Goal: Navigation & Orientation: Find specific page/section

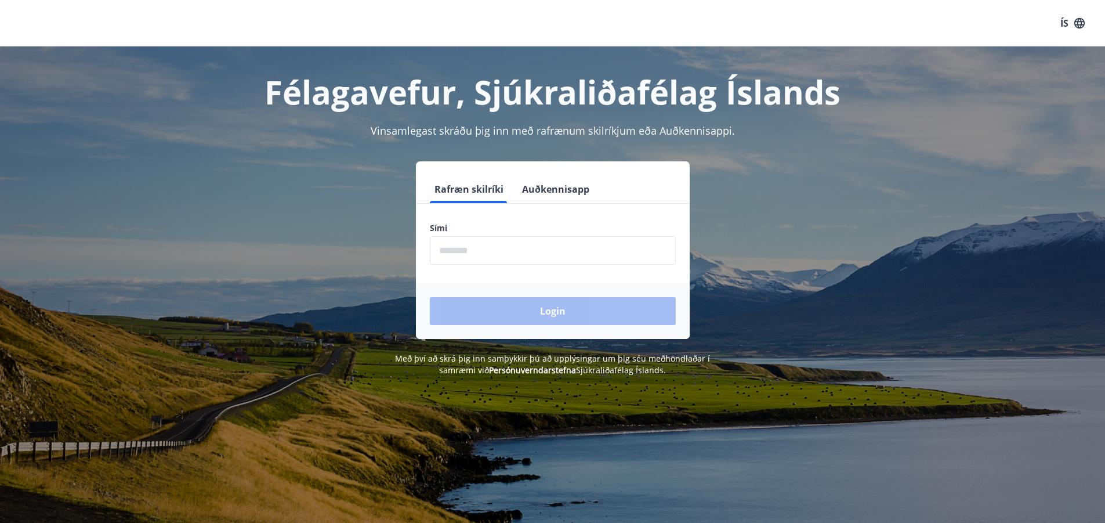
click at [483, 249] on input "phone" at bounding box center [553, 250] width 246 height 28
type input "********"
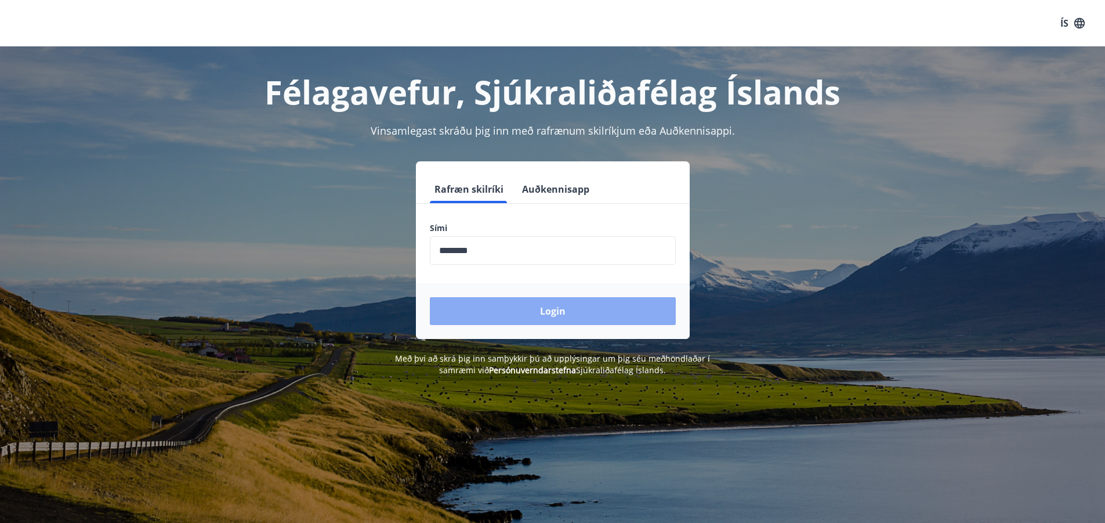
click at [577, 306] on button "Login" at bounding box center [553, 311] width 246 height 28
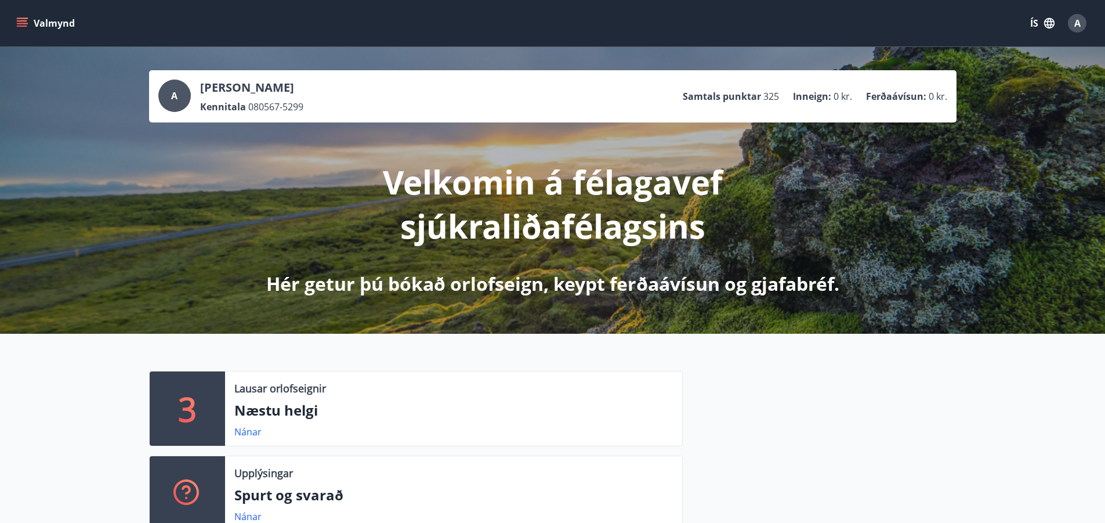
click at [27, 21] on icon "menu" at bounding box center [22, 23] width 12 height 12
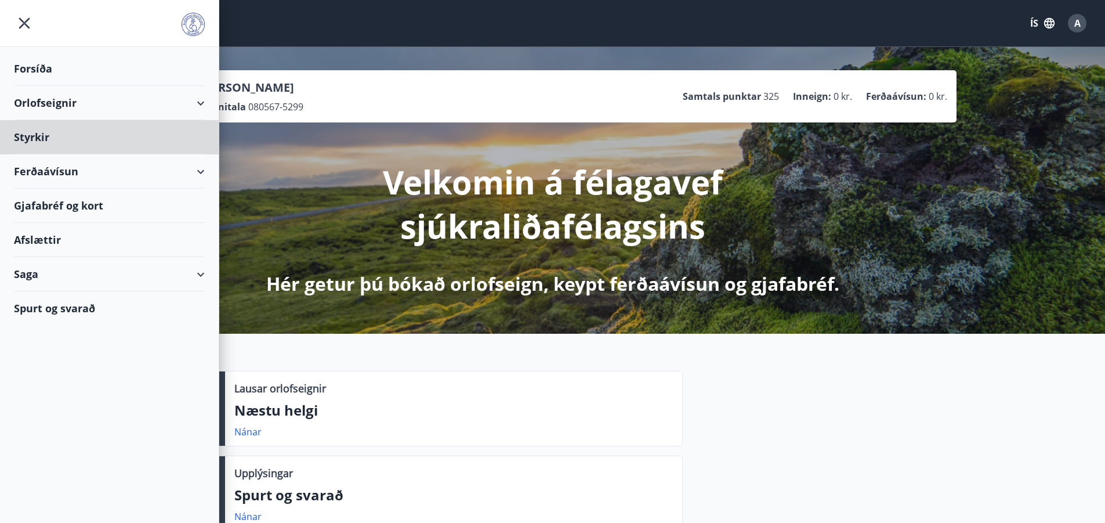
click at [48, 73] on div "Forsíða" at bounding box center [109, 69] width 191 height 34
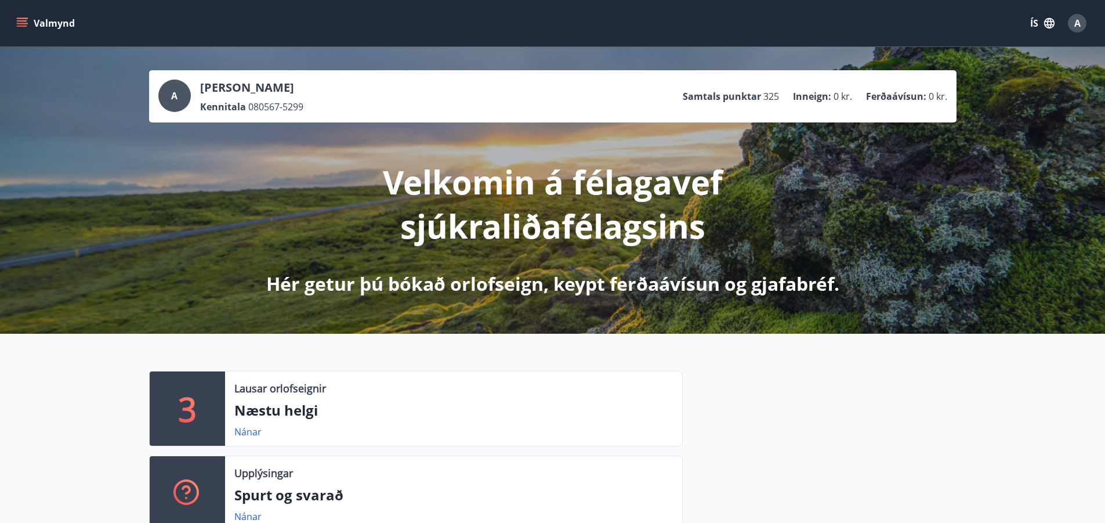
click at [24, 24] on icon "menu" at bounding box center [22, 23] width 12 height 12
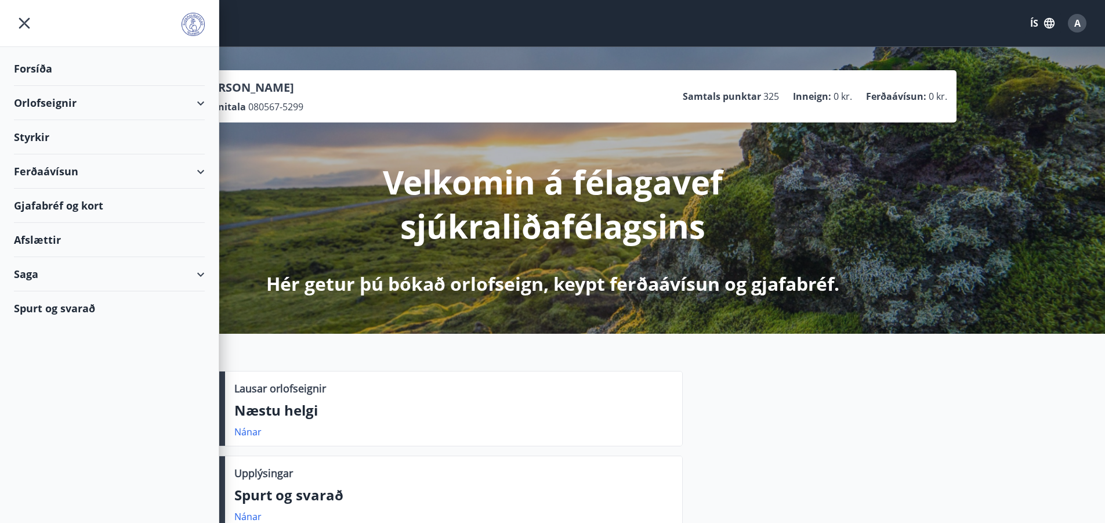
click at [200, 273] on div "Saga" at bounding box center [109, 274] width 191 height 34
click at [63, 352] on div "Umsóknir" at bounding box center [109, 352] width 172 height 24
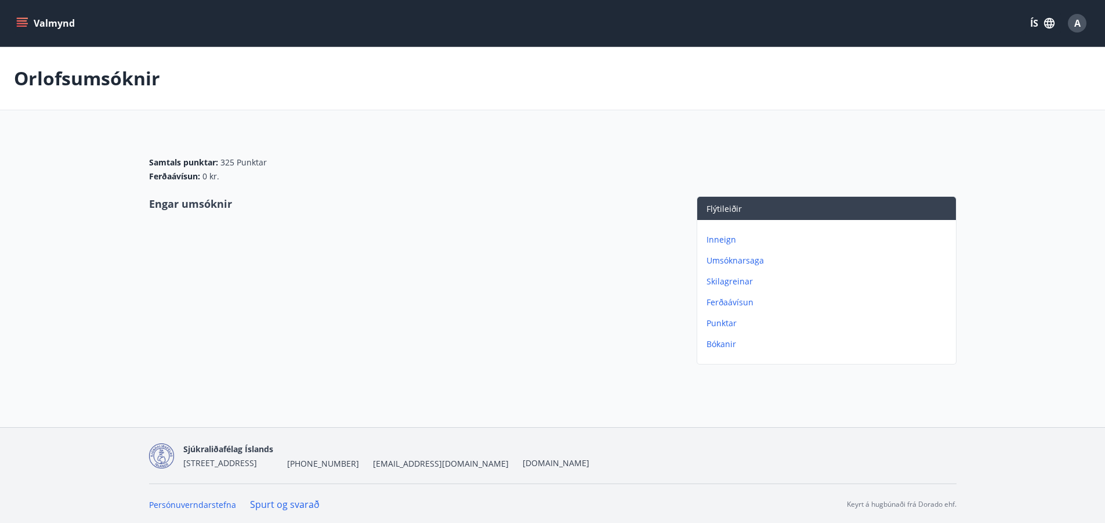
click at [733, 283] on p "Skilagreinar" at bounding box center [829, 282] width 245 height 12
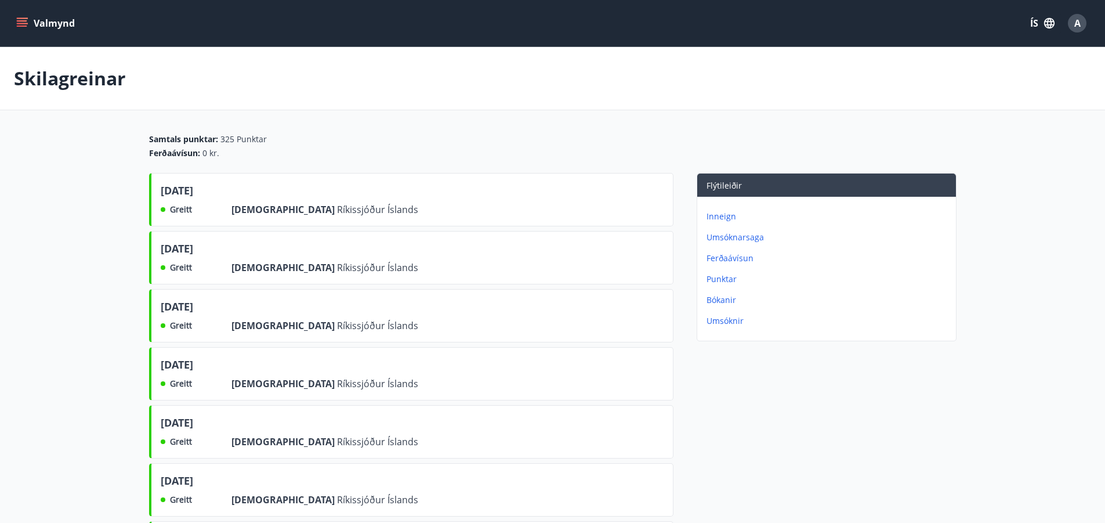
click at [719, 320] on p "Umsóknir" at bounding box center [829, 321] width 245 height 12
click at [22, 22] on icon "menu" at bounding box center [22, 23] width 12 height 12
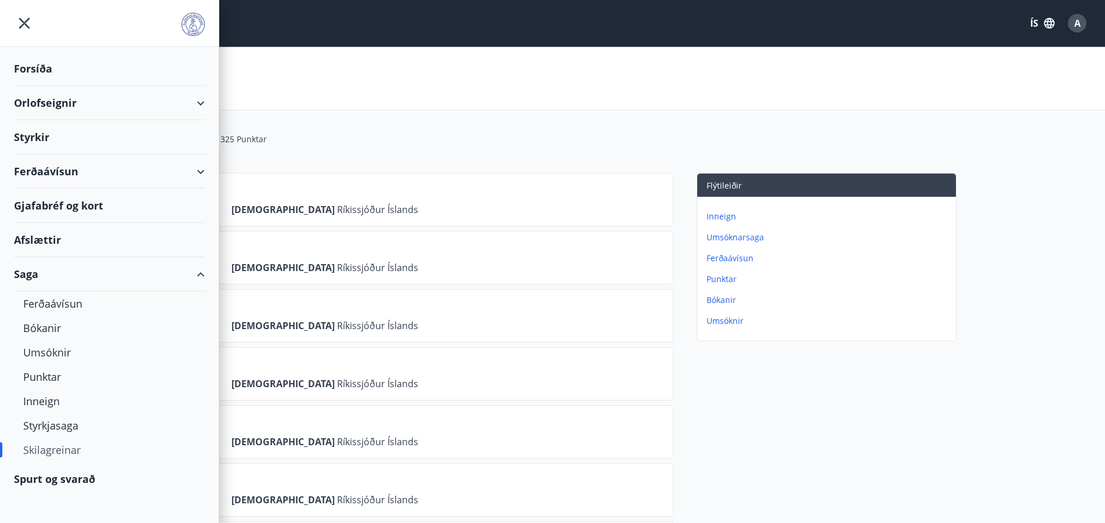
click at [46, 241] on div "Afslættir" at bounding box center [109, 240] width 191 height 34
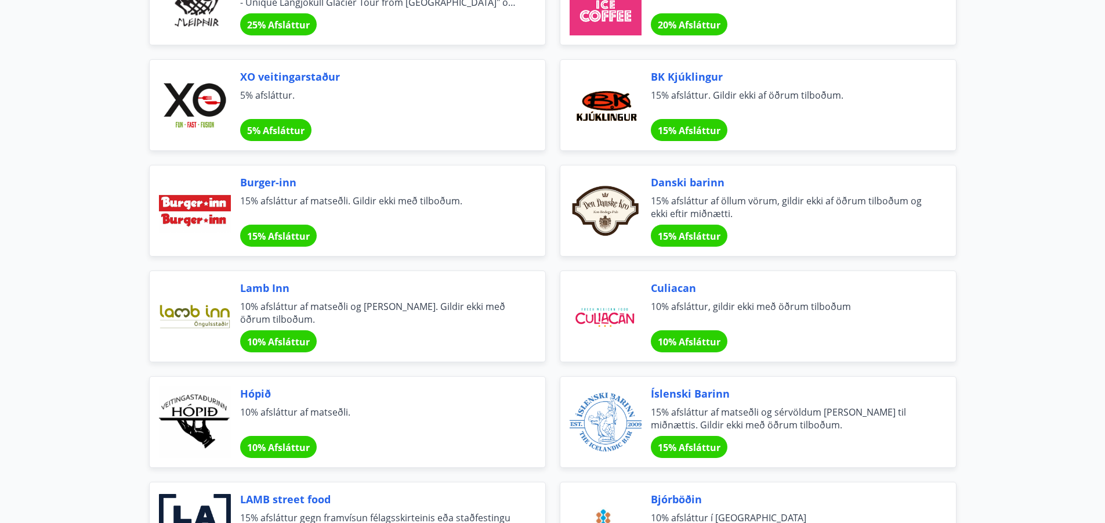
scroll to position [3307, 0]
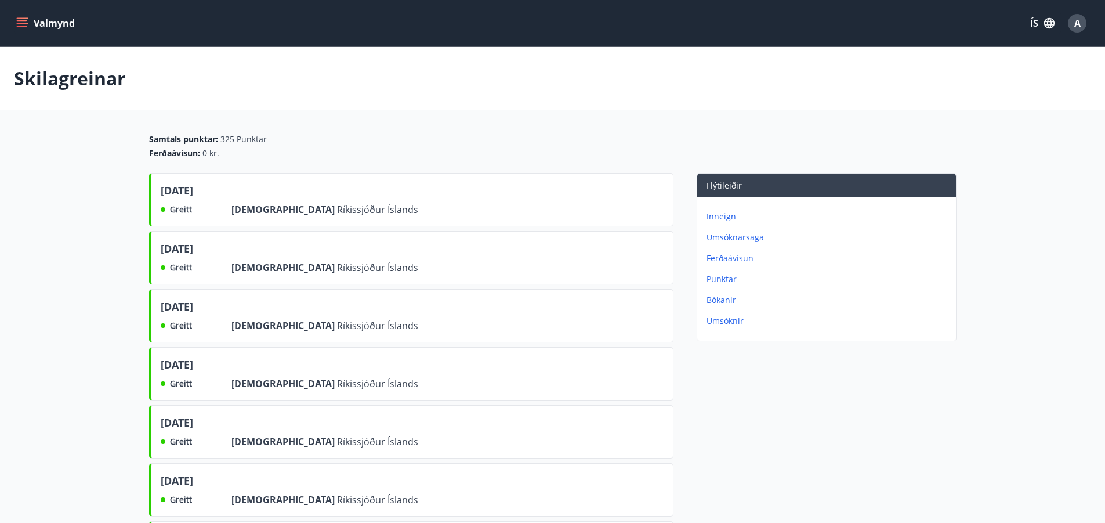
click at [726, 321] on p "Umsóknir" at bounding box center [829, 321] width 245 height 12
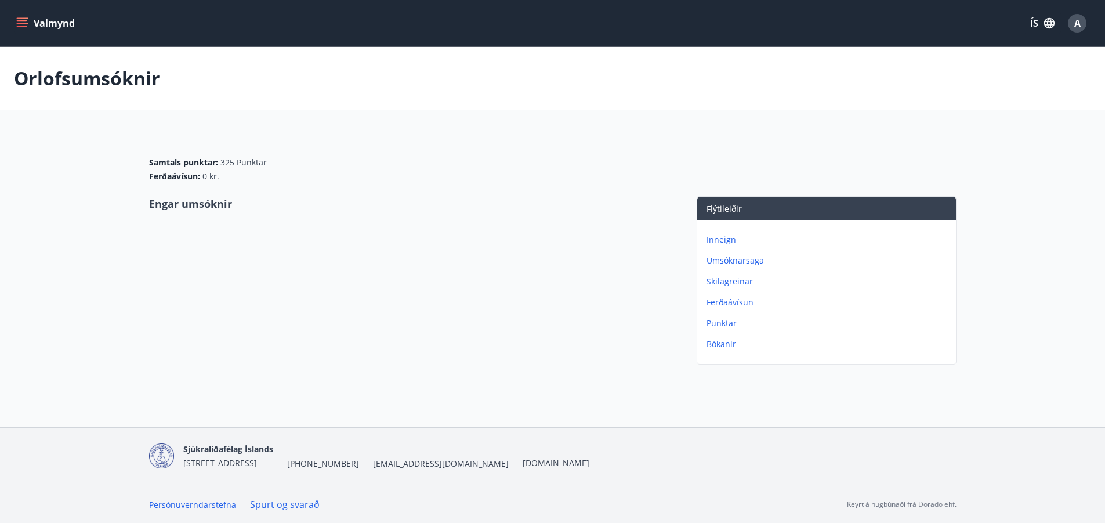
click at [18, 17] on button "Valmynd" at bounding box center [47, 23] width 66 height 21
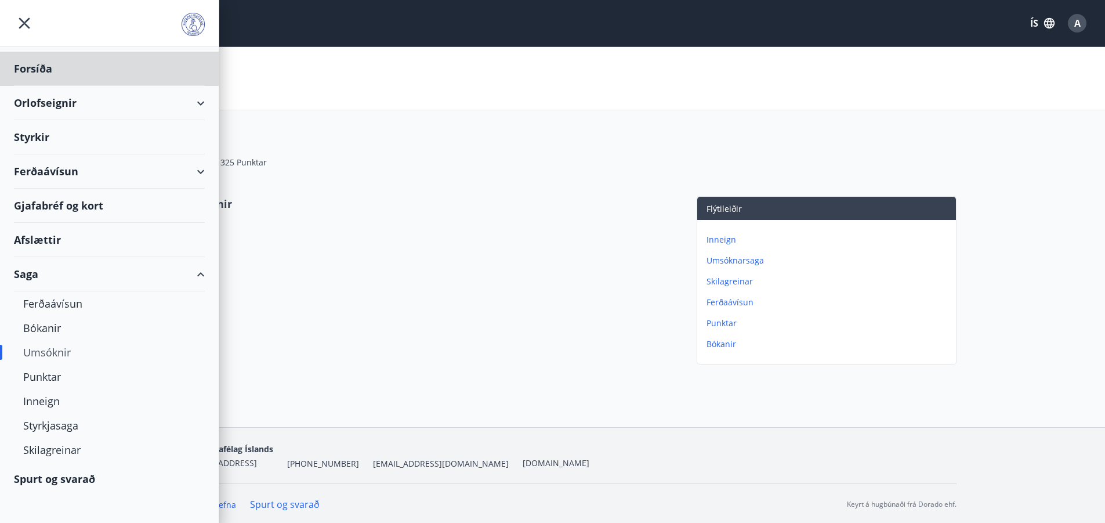
click at [31, 142] on div "Styrkir" at bounding box center [109, 137] width 191 height 34
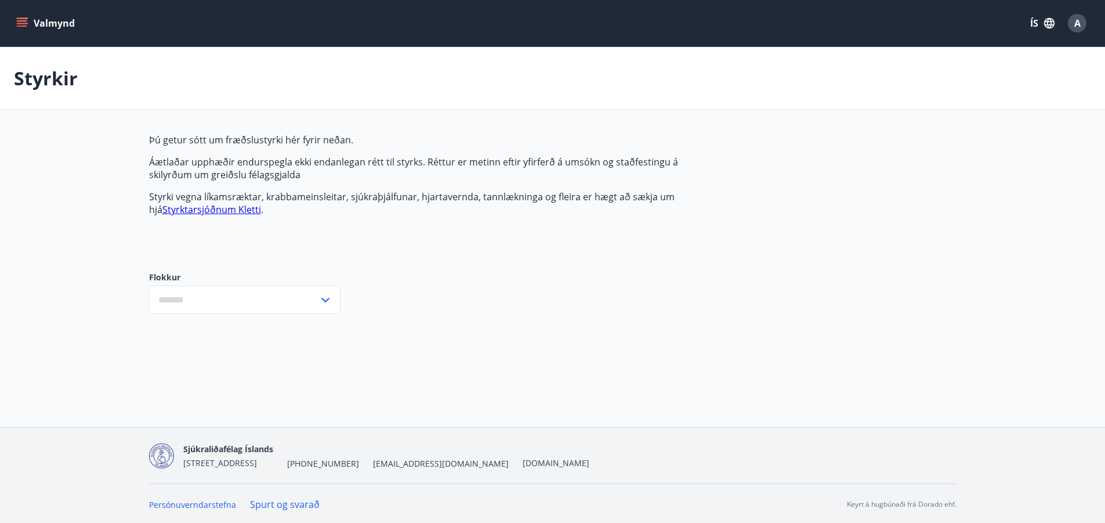
type input "***"
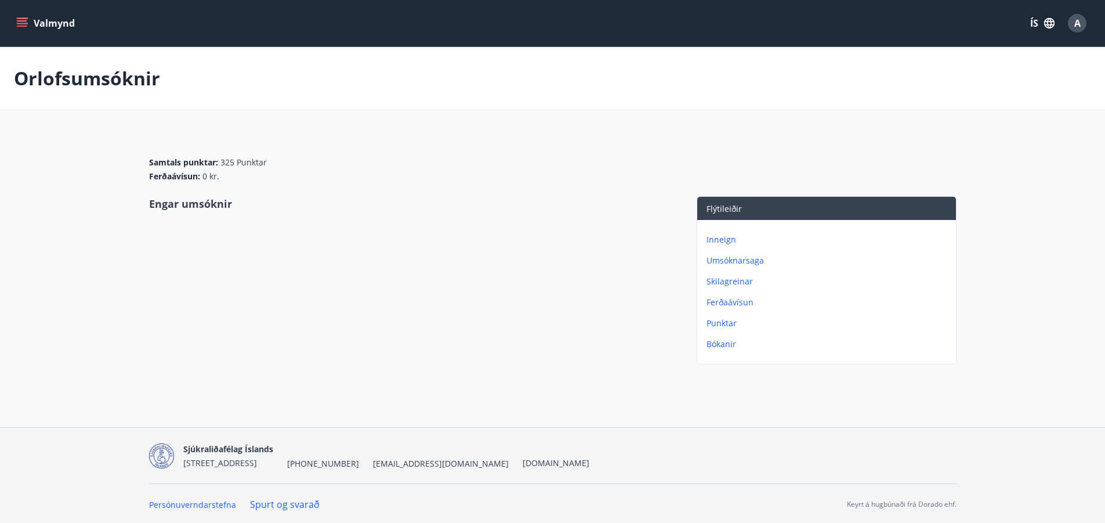
click at [728, 325] on p "Punktar" at bounding box center [829, 323] width 245 height 12
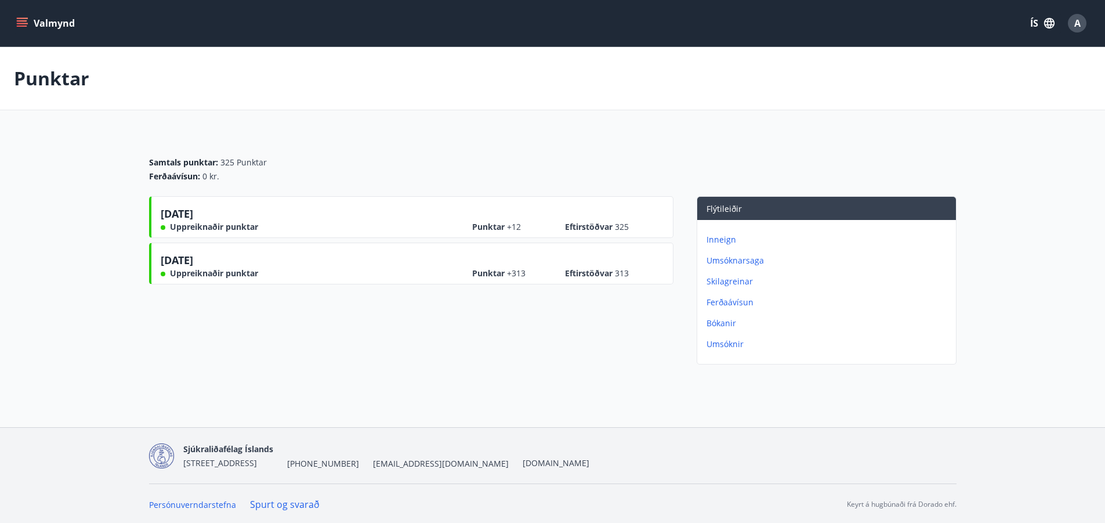
click at [21, 20] on icon "menu" at bounding box center [22, 20] width 10 height 1
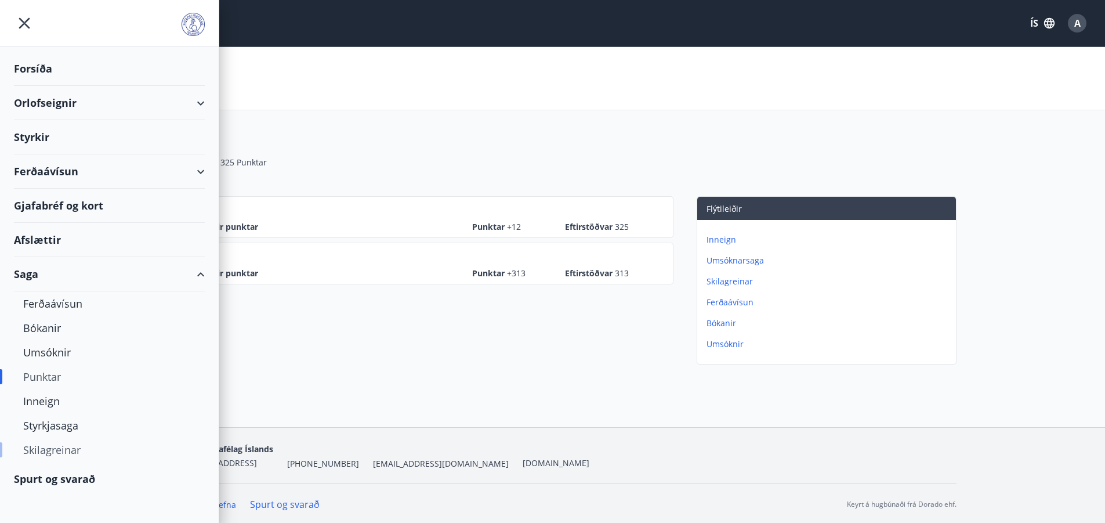
click at [49, 449] on div "Skilagreinar" at bounding box center [109, 449] width 172 height 24
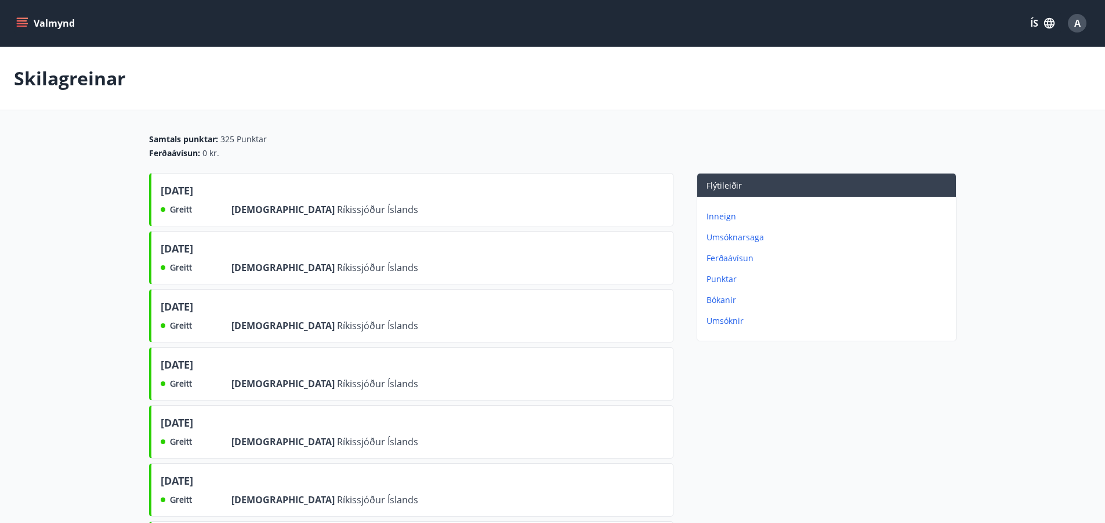
click at [24, 26] on icon "menu" at bounding box center [22, 26] width 10 height 1
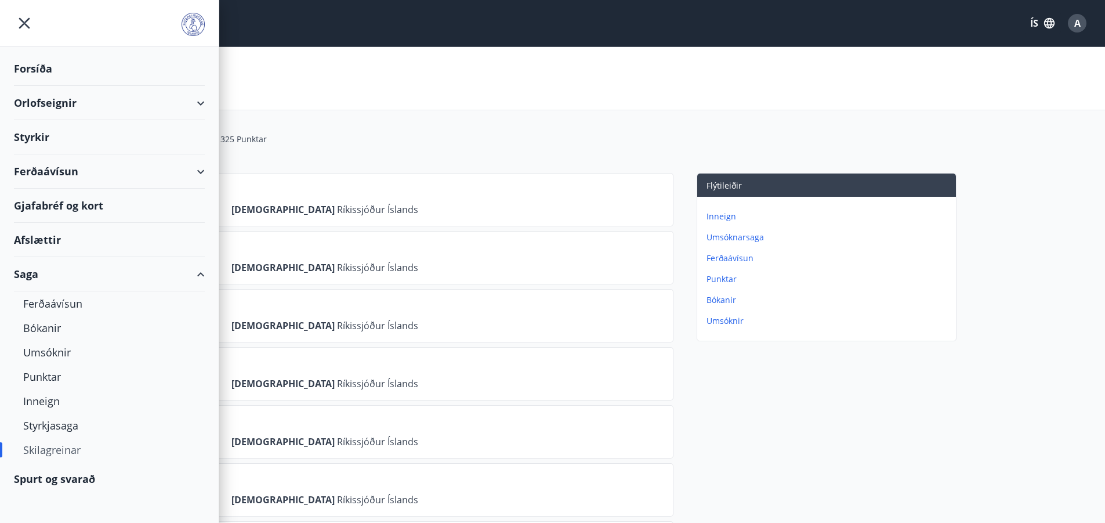
click at [66, 477] on div "Spurt og svarað" at bounding box center [109, 479] width 191 height 34
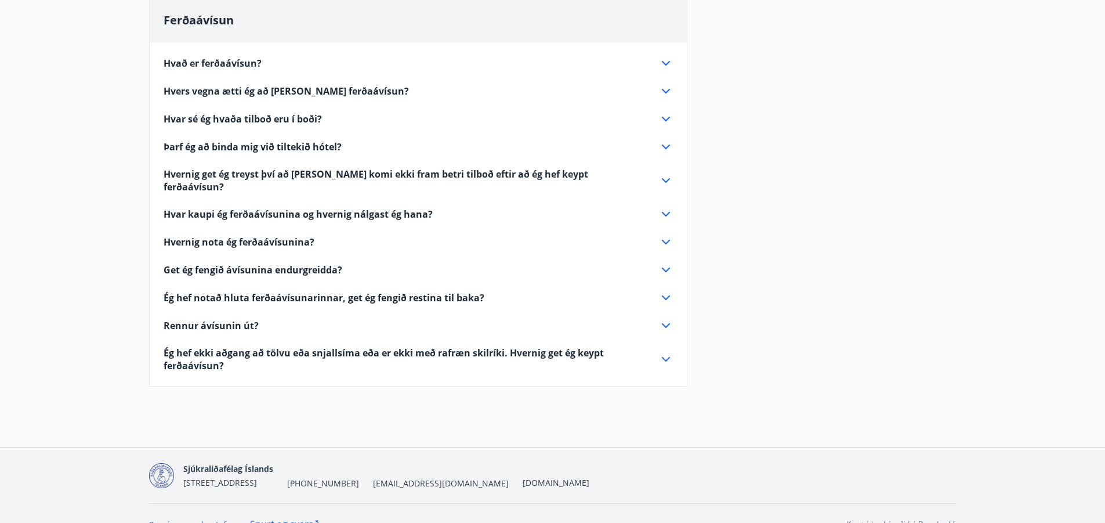
scroll to position [358, 0]
